Goal: Find contact information

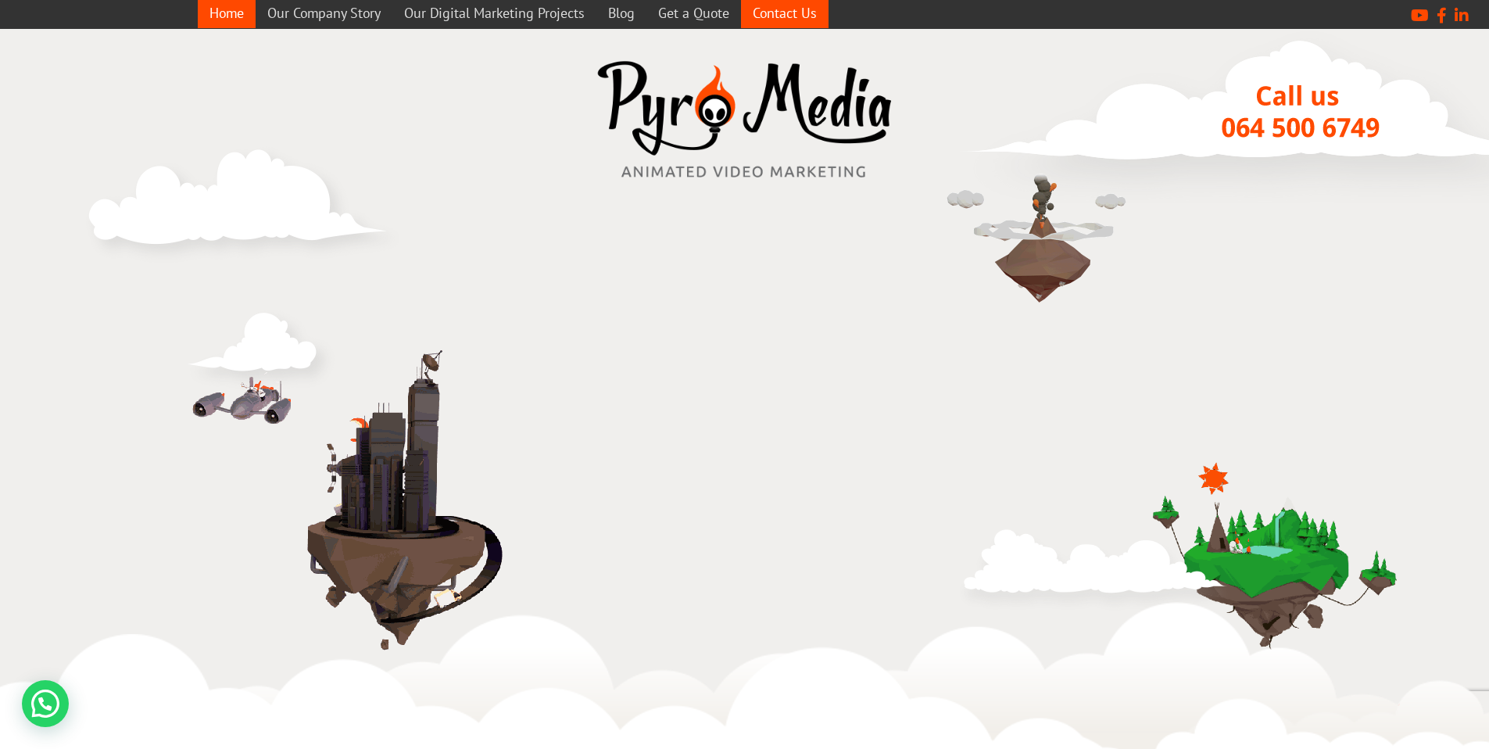
click at [792, 19] on link "Contact Us" at bounding box center [785, 13] width 88 height 30
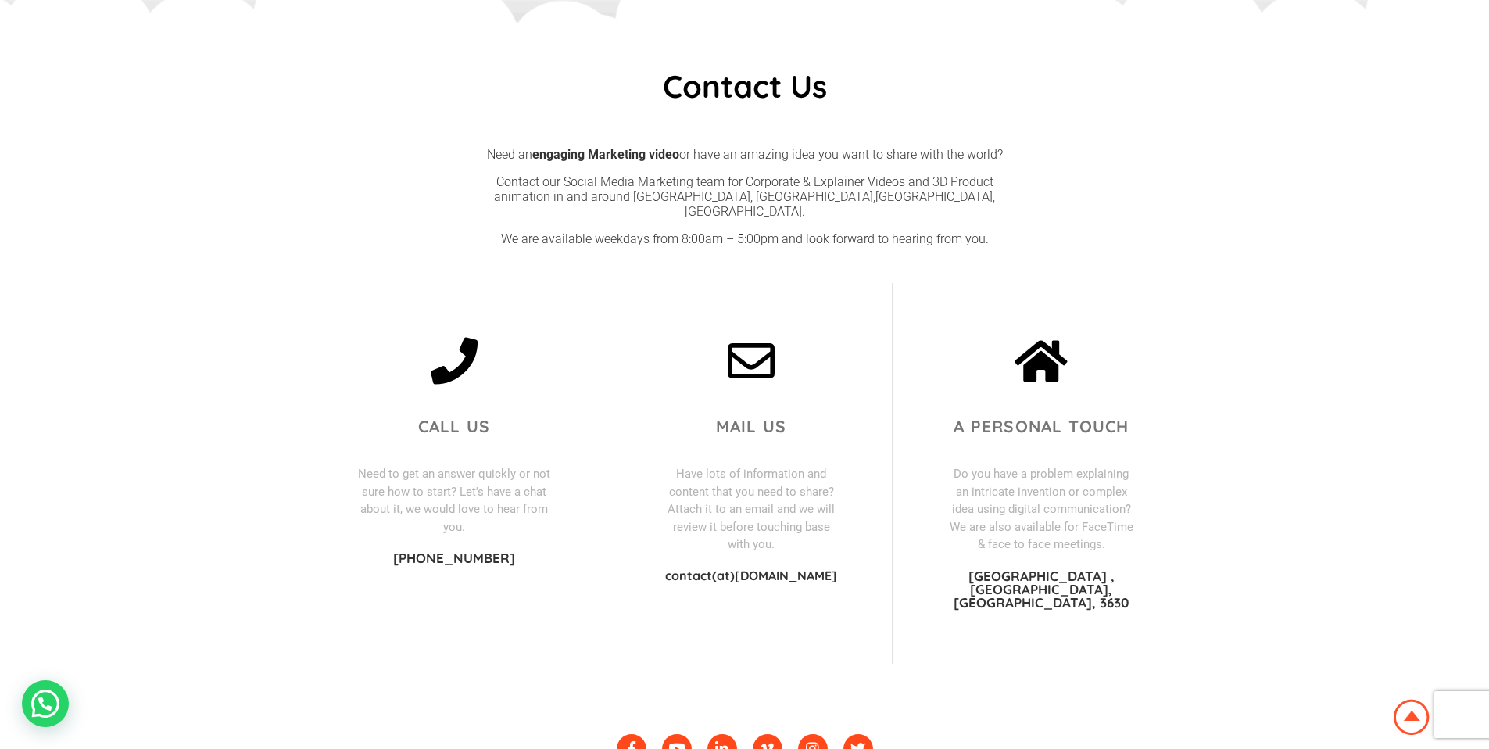
scroll to position [259, 0]
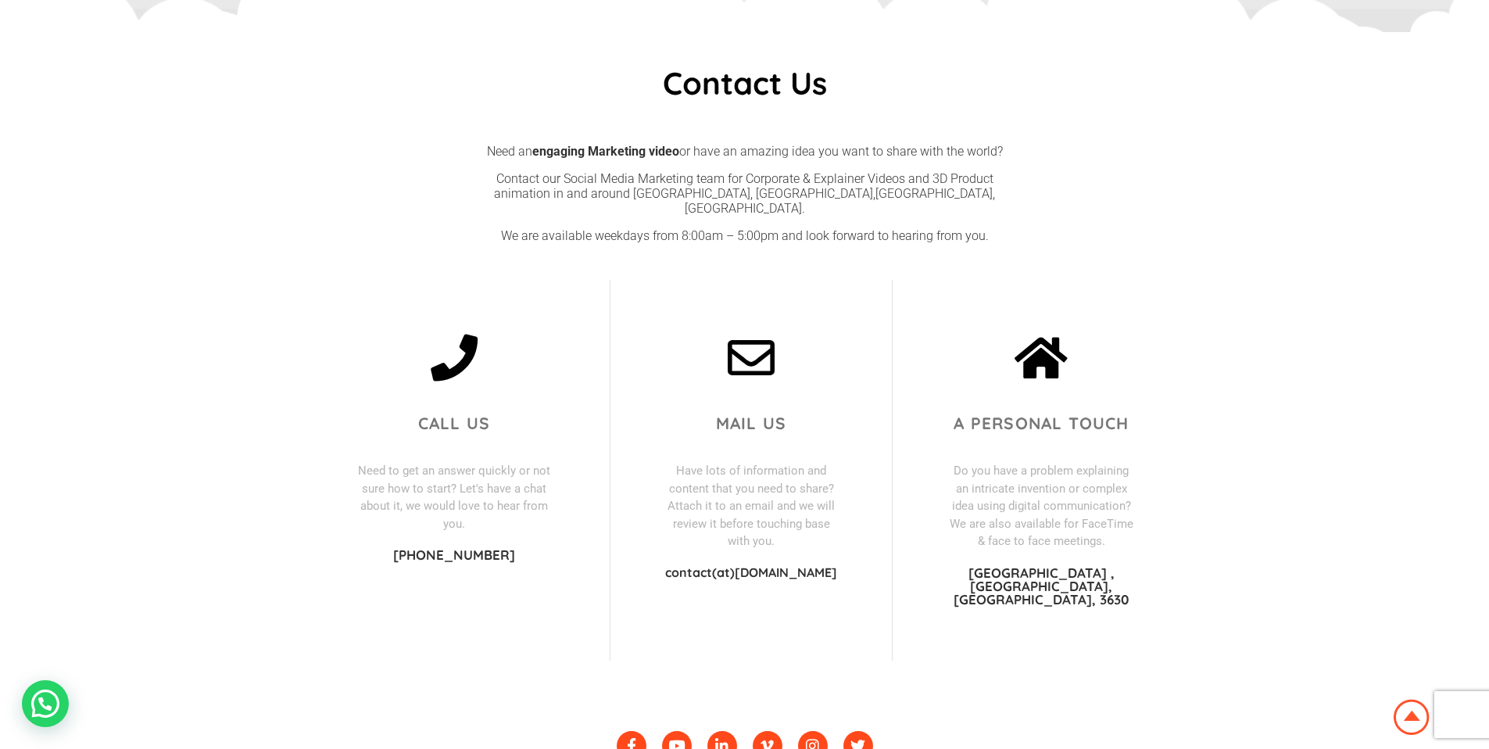
drag, startPoint x: 844, startPoint y: 559, endPoint x: 653, endPoint y: 555, distance: 191.5
click at [653, 555] on div "Mail us Have lots of information and content that you need to share? Attach it …" at bounding box center [751, 470] width 282 height 381
copy p "contact(at)[DOMAIN_NAME]"
